Goal: Obtain resource: Download file/media

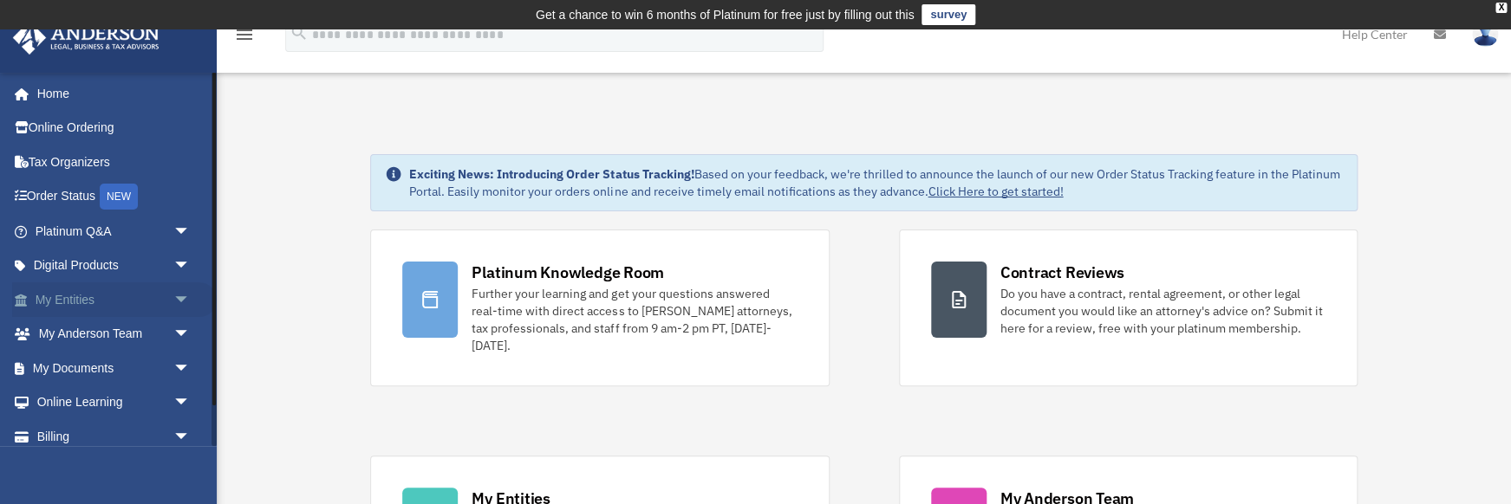
click at [182, 293] on span "arrow_drop_down" at bounding box center [190, 301] width 35 height 36
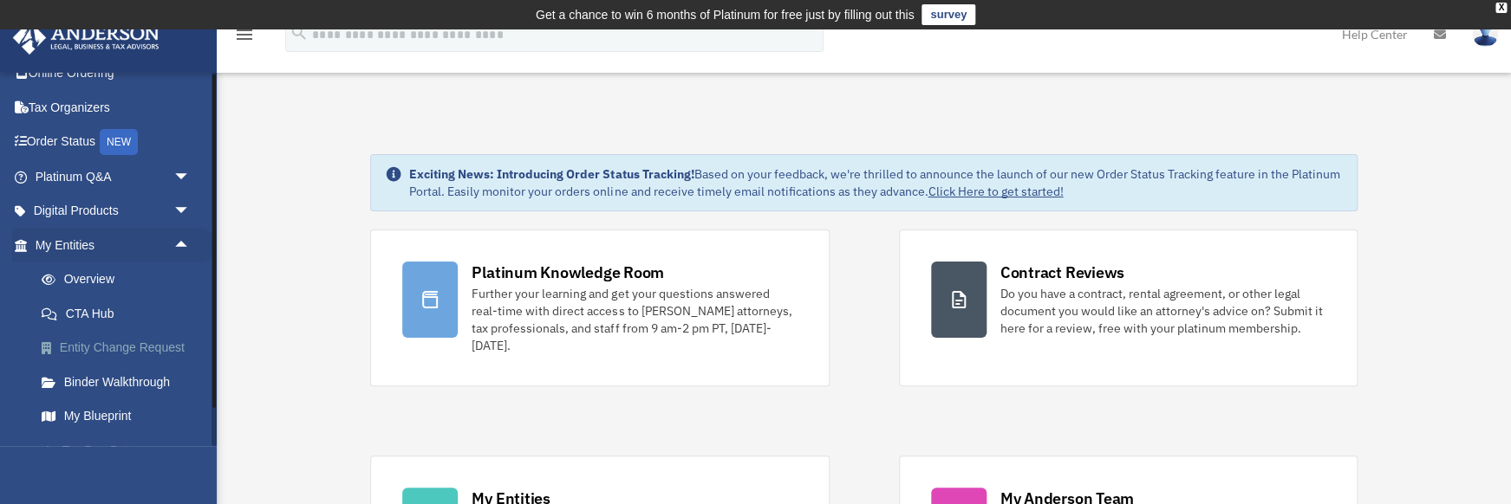
scroll to position [15, 0]
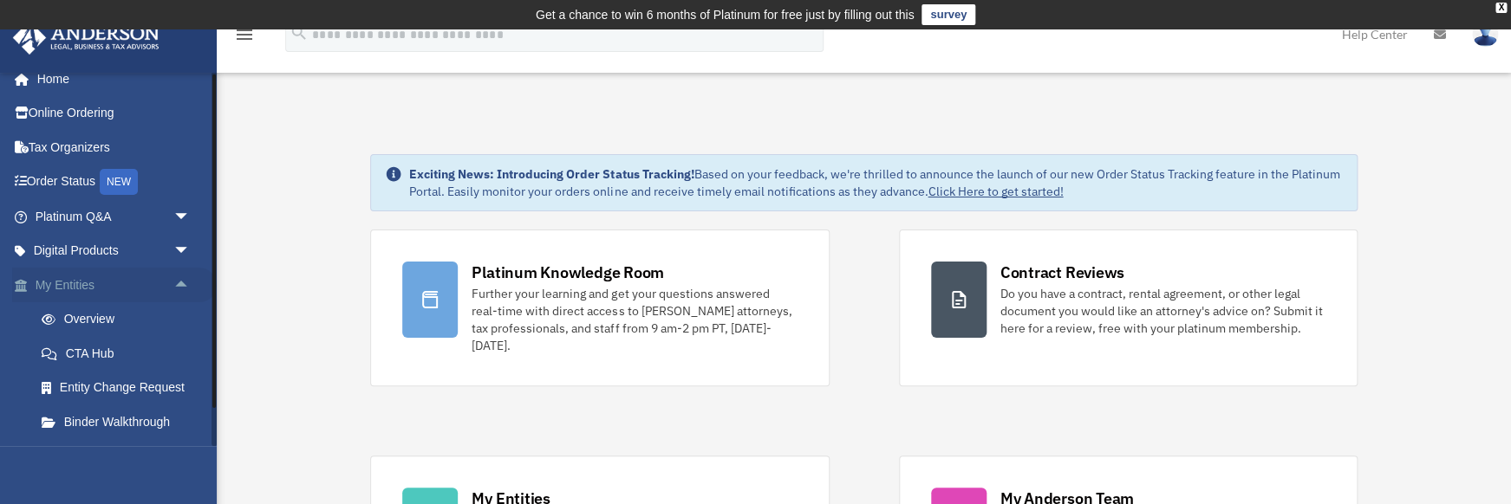
click at [184, 279] on span "arrow_drop_up" at bounding box center [190, 286] width 35 height 36
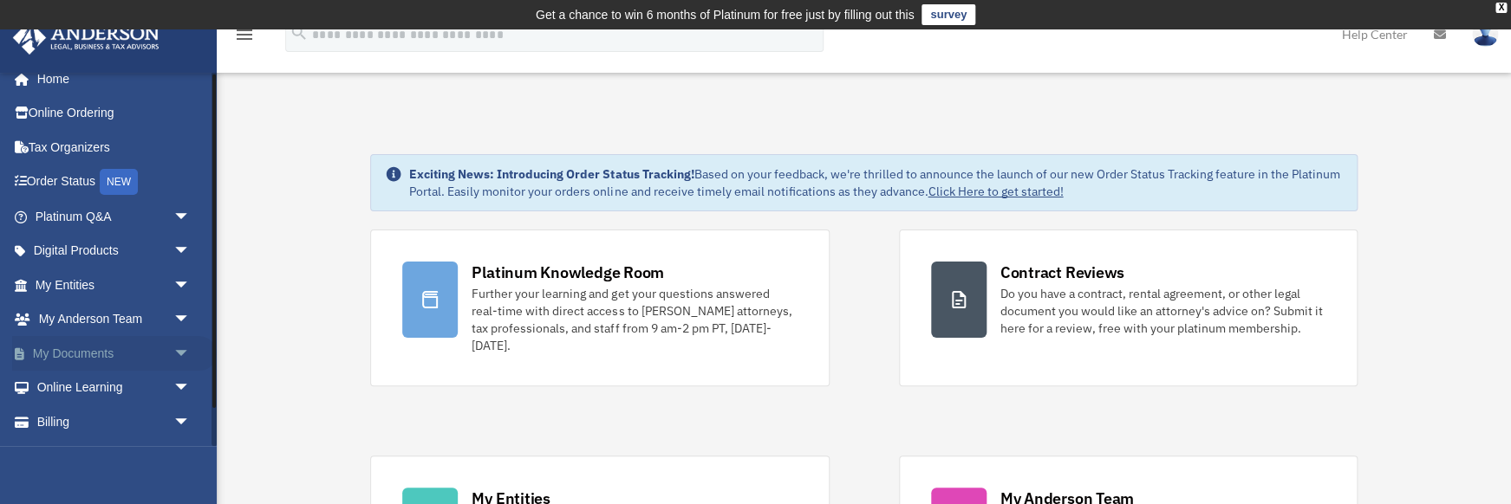
click at [183, 351] on span "arrow_drop_down" at bounding box center [190, 354] width 35 height 36
click at [68, 383] on link "Box" at bounding box center [120, 388] width 192 height 35
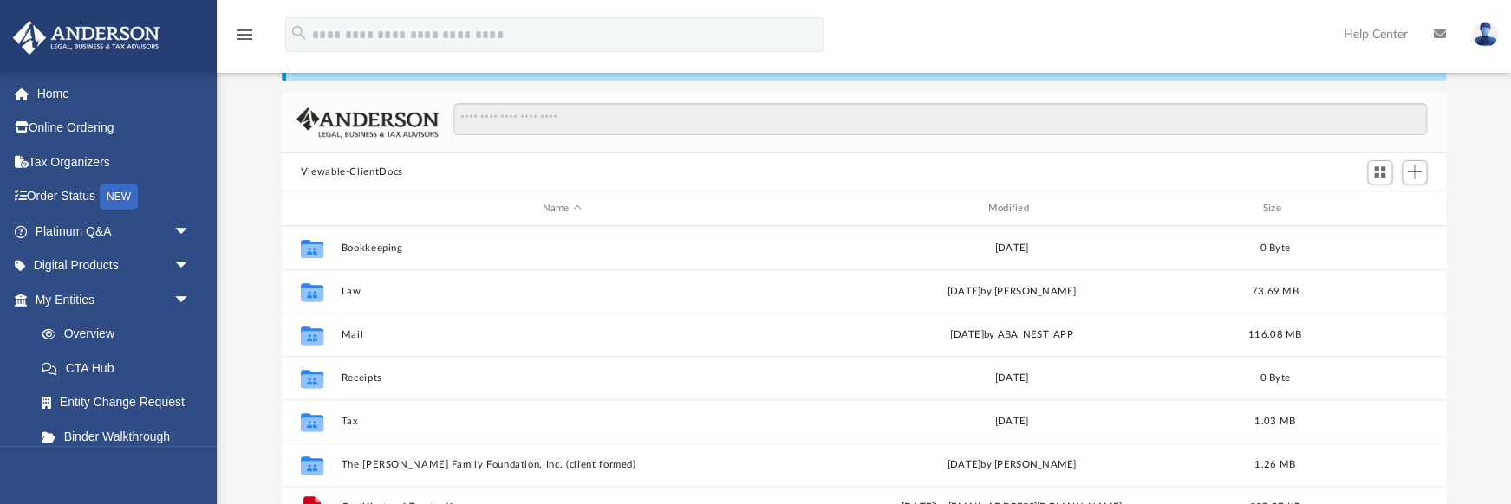
scroll to position [394, 1164]
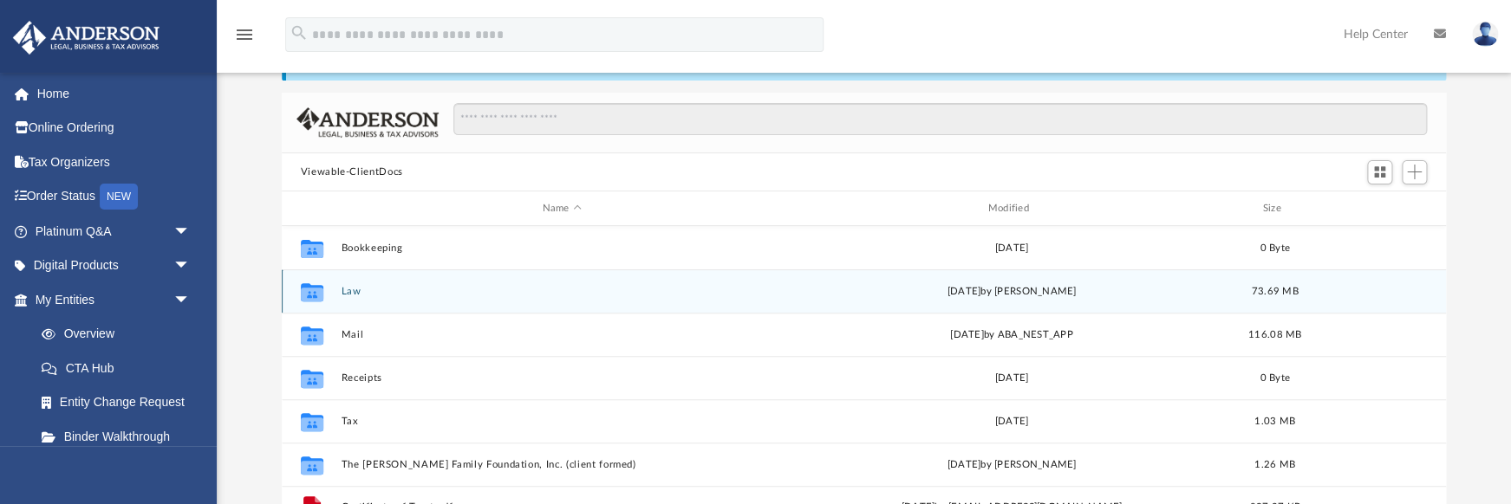
click at [349, 290] on button "Law" at bounding box center [562, 291] width 442 height 11
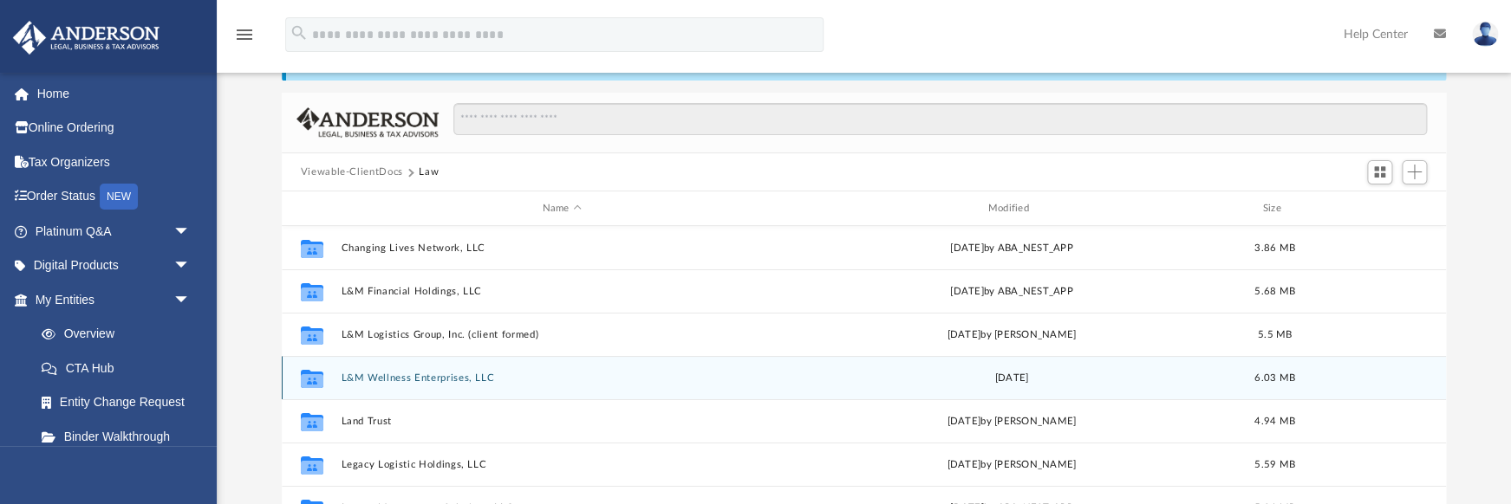
click at [415, 381] on button "L&M Wellness Enterprises, LLC" at bounding box center [562, 378] width 442 height 11
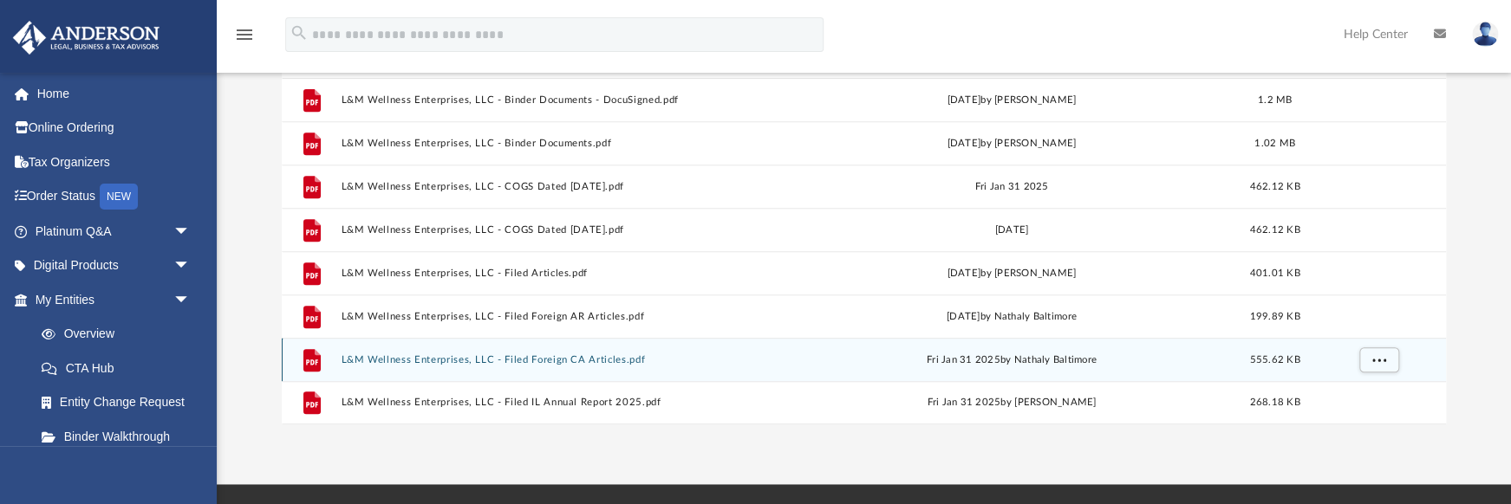
scroll to position [275, 0]
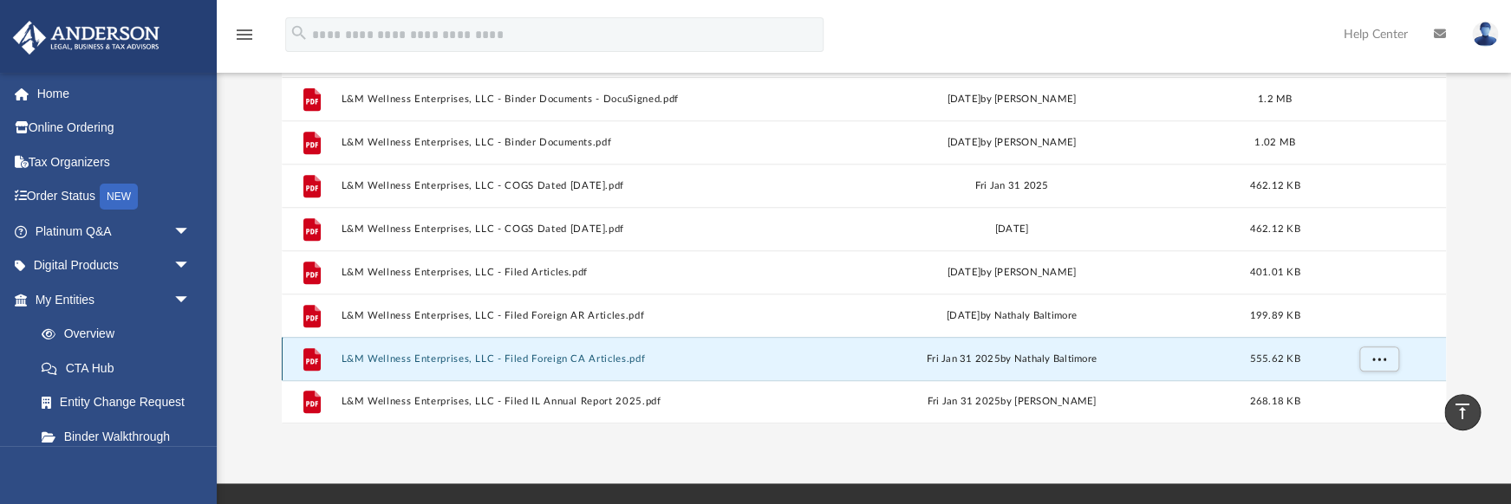
click at [596, 361] on button "L&M Wellness Enterprises, LLC - Filed Foreign CA Articles.pdf" at bounding box center [562, 359] width 442 height 11
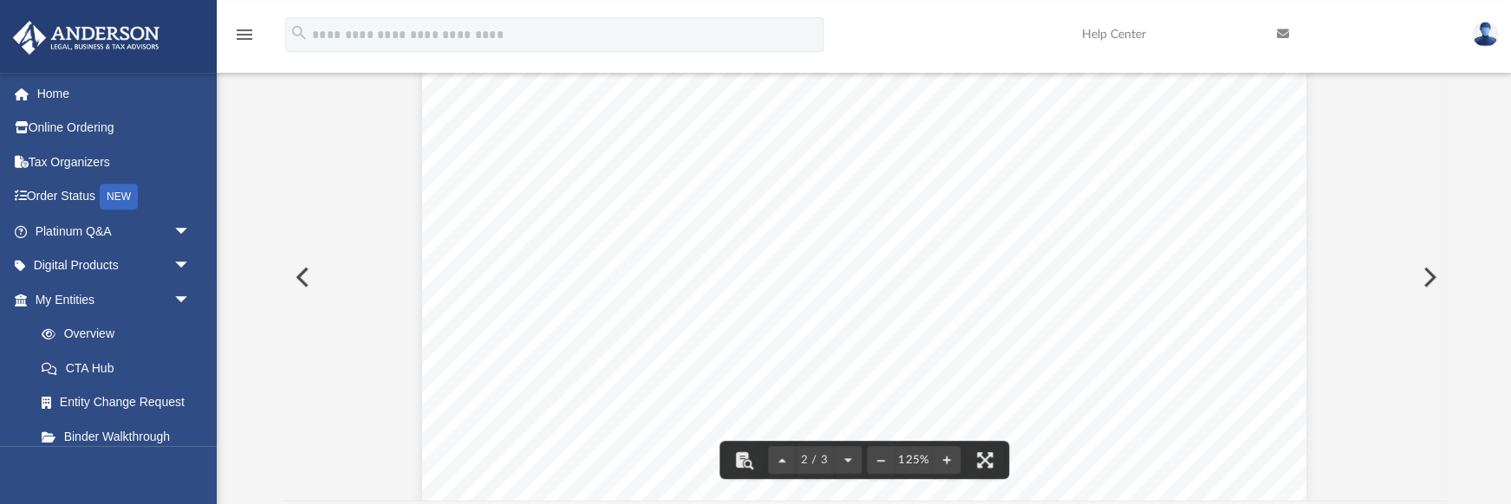
scroll to position [1508, 0]
